Goal: Task Accomplishment & Management: Use online tool/utility

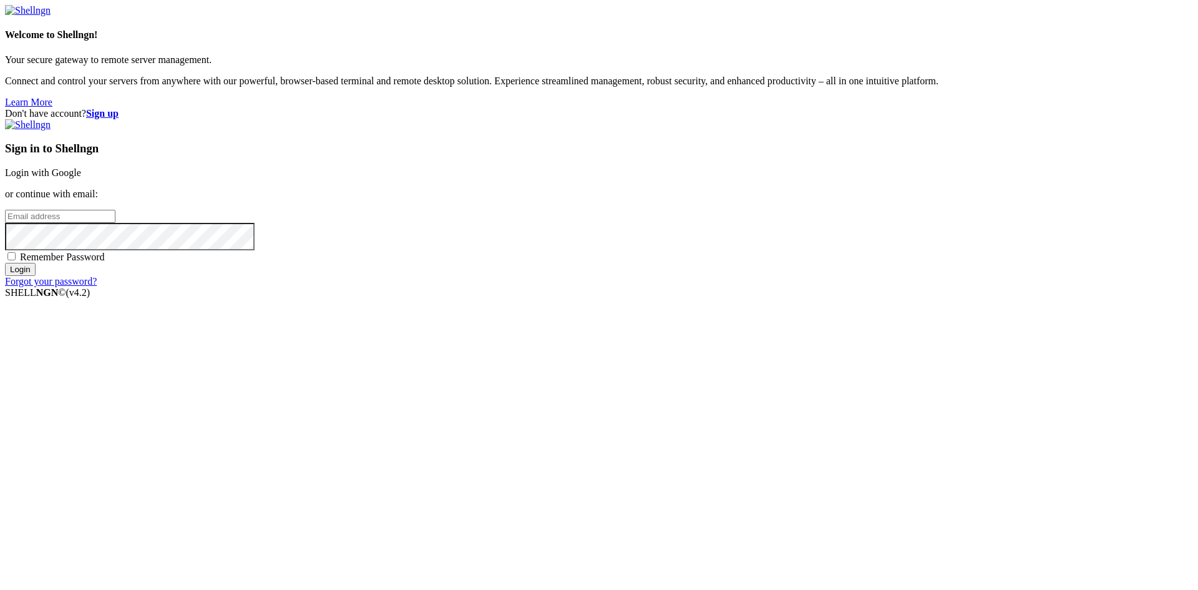
click at [115, 223] on input "email" at bounding box center [60, 216] width 110 height 13
type input "[EMAIL_ADDRESS][DOMAIN_NAME]"
click at [5, 263] on input "Login" at bounding box center [20, 269] width 31 height 13
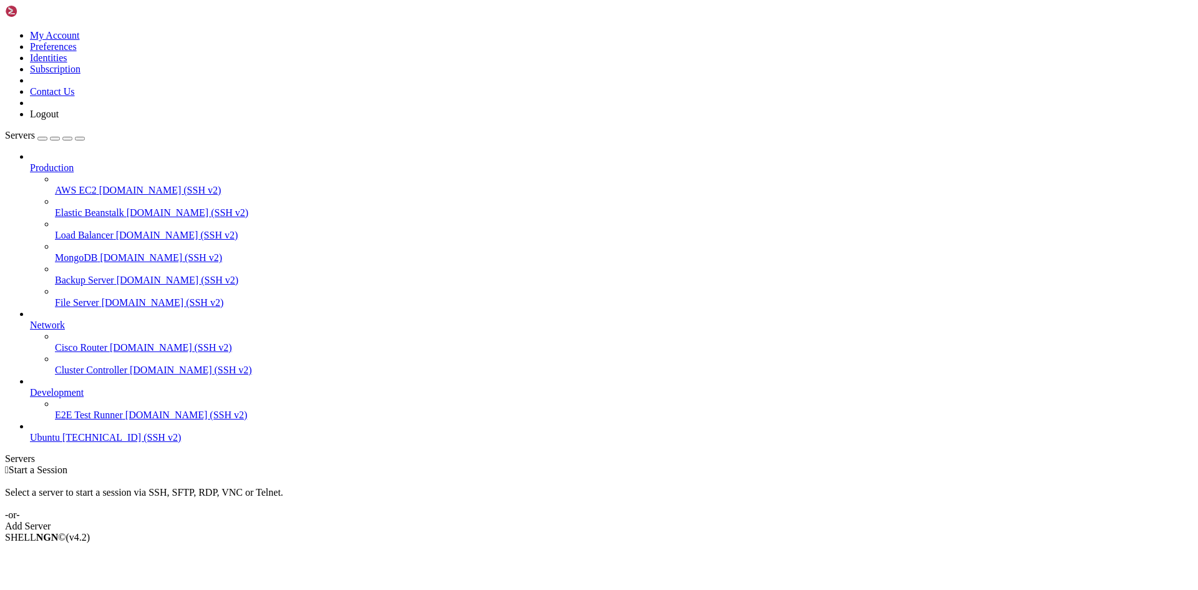
click at [675, 521] on link "Add Server" at bounding box center [599, 526] width 1188 height 11
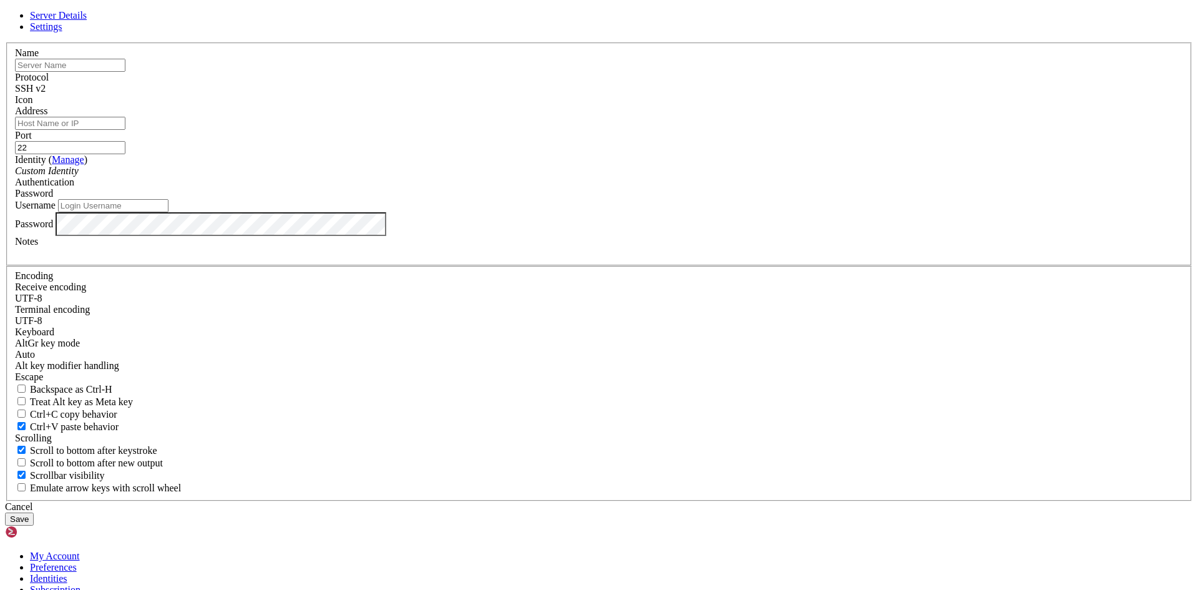
click at [125, 72] on input "text" at bounding box center [70, 65] width 110 height 13
type input "Panomax"
click at [125, 130] on input "Address" at bounding box center [70, 123] width 110 height 13
paste input "[TECHNICAL_ID]"
type input "[TECHNICAL_ID]"
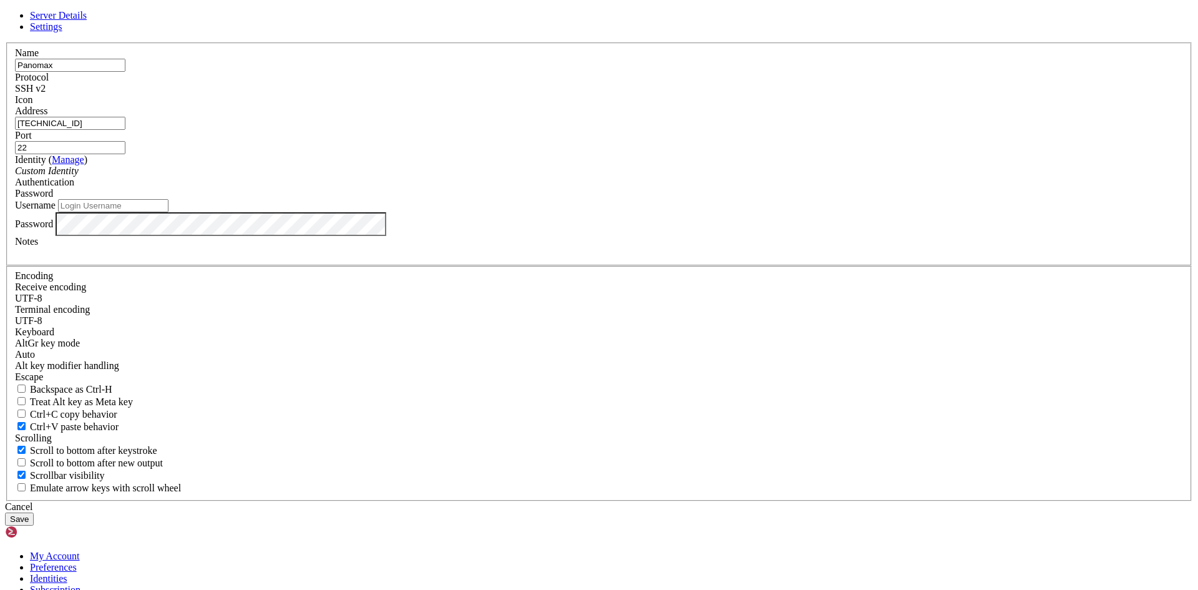
click at [169, 212] on input "Username" at bounding box center [113, 205] width 110 height 13
type input "Maury"
click at [34, 512] on button "Save" at bounding box center [19, 518] width 29 height 13
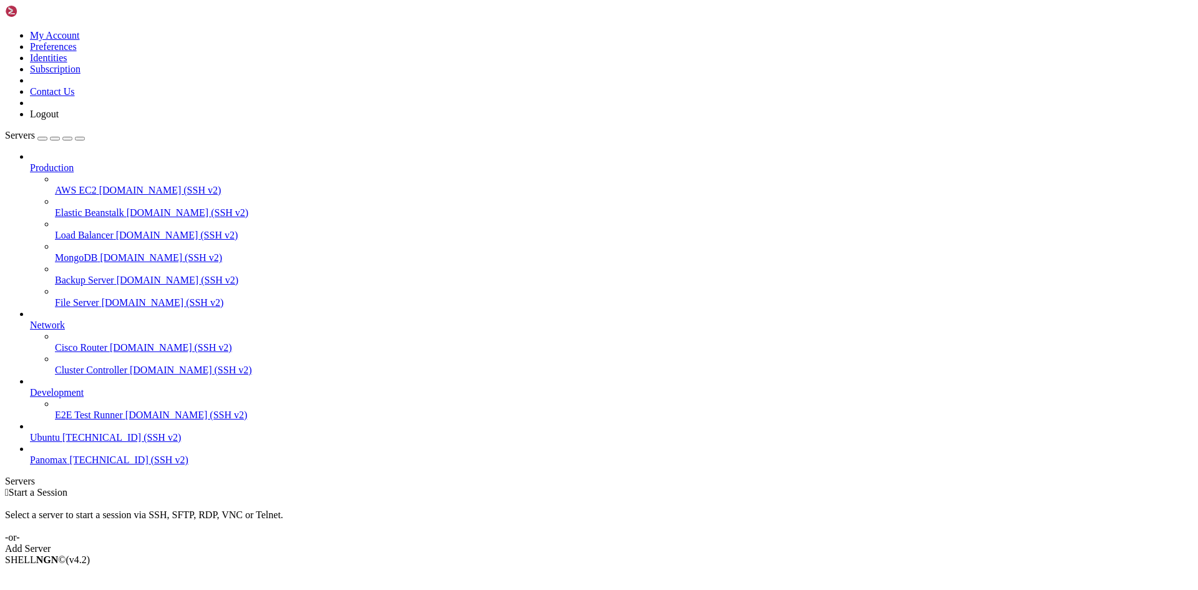
click at [119, 465] on span "[TECHNICAL_ID] (SSH v2)" at bounding box center [129, 459] width 119 height 11
click at [117, 465] on span "[TECHNICAL_ID] (SSH v2)" at bounding box center [129, 459] width 119 height 11
